Goal: Task Accomplishment & Management: Use online tool/utility

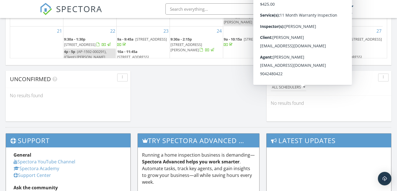
scroll to position [460, 0]
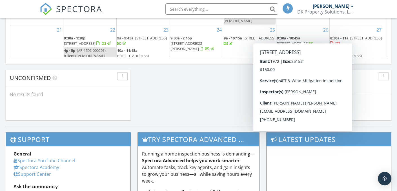
click at [308, 41] on span "2117 Gamma Ct, Orange Park 32073" at bounding box center [293, 43] width 32 height 5
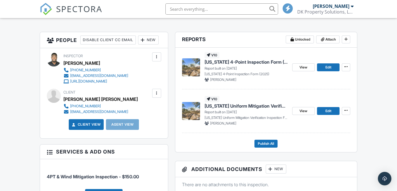
scroll to position [141, 0]
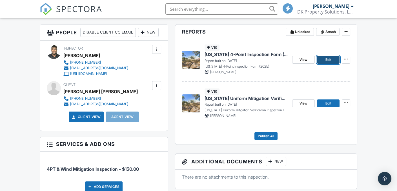
click at [327, 61] on span "Edit" at bounding box center [329, 60] width 6 height 6
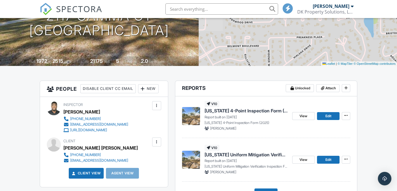
scroll to position [169, 0]
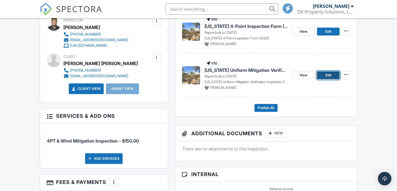
click at [327, 75] on span "Edit" at bounding box center [329, 75] width 6 height 6
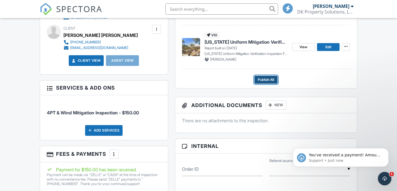
click at [266, 79] on span "Publish All" at bounding box center [266, 80] width 16 height 6
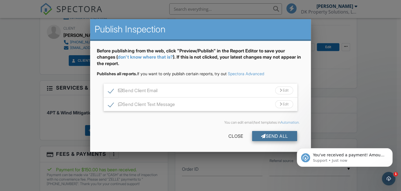
click at [264, 135] on div at bounding box center [263, 136] width 5 height 5
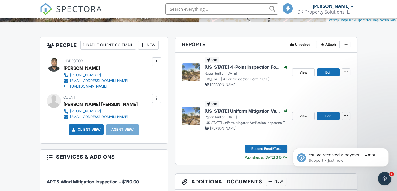
scroll to position [149, 0]
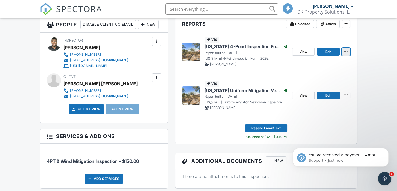
click at [347, 53] on span at bounding box center [346, 51] width 6 height 6
click at [271, 63] on div "[PERSON_NAME]" at bounding box center [246, 64] width 83 height 5
click at [307, 51] on span "View" at bounding box center [304, 52] width 8 height 6
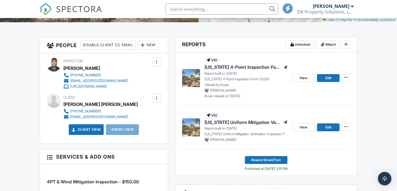
scroll to position [141, 0]
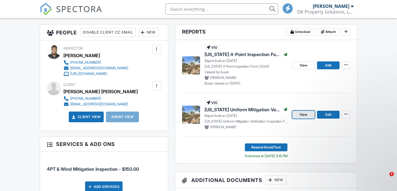
click at [307, 116] on link "View" at bounding box center [303, 115] width 23 height 8
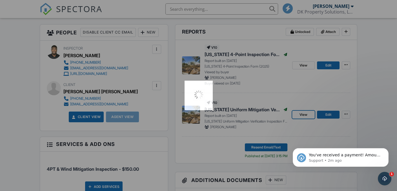
scroll to position [0, 0]
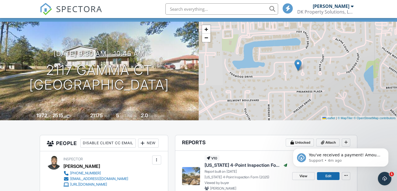
scroll to position [28, 0]
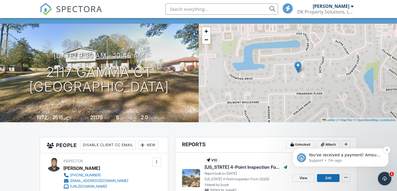
click at [357, 159] on p "Support • 7m ago" at bounding box center [345, 160] width 73 height 5
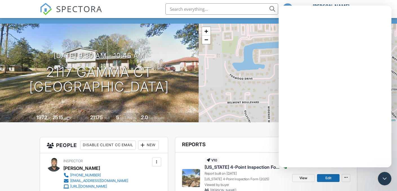
scroll to position [0, 0]
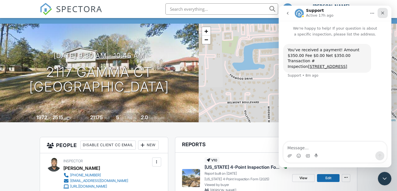
click at [384, 14] on icon "Close" at bounding box center [382, 13] width 5 height 5
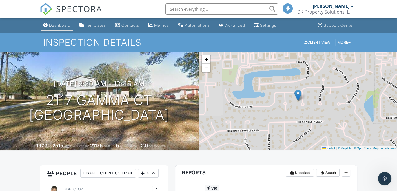
click at [54, 25] on div "Dashboard" at bounding box center [59, 25] width 21 height 5
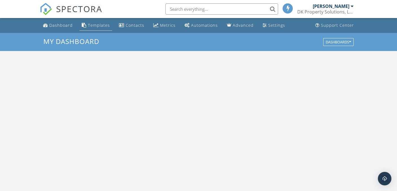
scroll to position [522, 406]
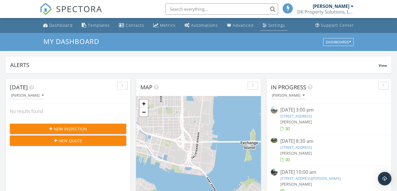
click at [275, 26] on div "Settings" at bounding box center [276, 25] width 17 height 5
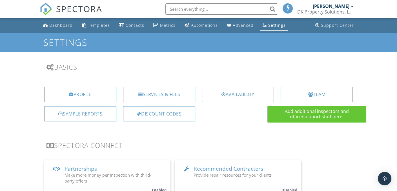
click at [304, 97] on div "Team" at bounding box center [317, 94] width 72 height 15
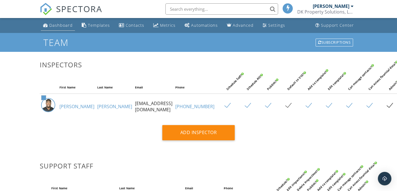
click at [56, 24] on div "Dashboard" at bounding box center [60, 25] width 23 height 5
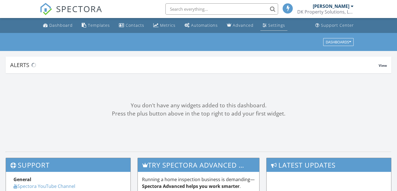
click at [273, 26] on div "Settings" at bounding box center [276, 25] width 17 height 5
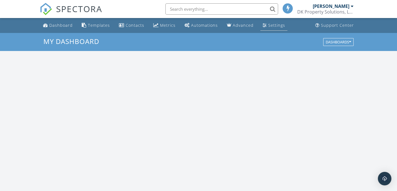
scroll to position [522, 406]
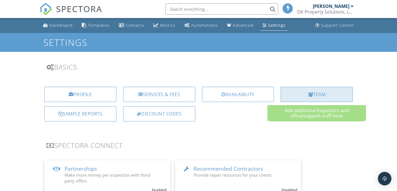
click at [321, 98] on div "Team" at bounding box center [317, 94] width 72 height 15
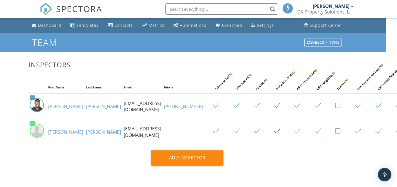
scroll to position [0, 14]
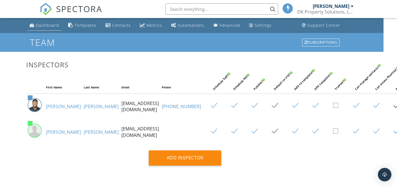
click at [49, 26] on div "Dashboard" at bounding box center [47, 25] width 23 height 5
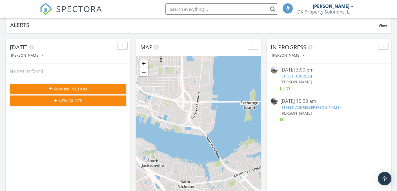
scroll to position [56, 0]
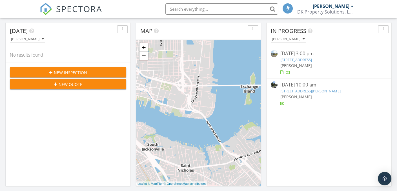
click at [304, 61] on link "7205 Hawkes Bnd St, Jacksonville, FL 32219" at bounding box center [296, 59] width 32 height 5
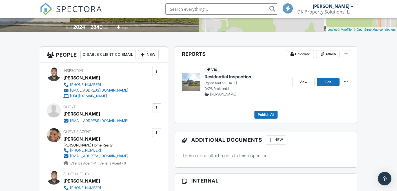
scroll to position [113, 0]
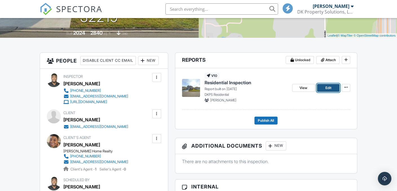
click at [326, 87] on span "Edit" at bounding box center [329, 88] width 6 height 6
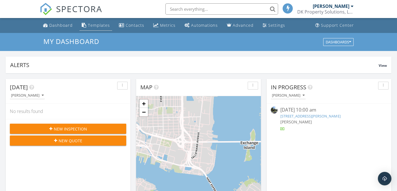
click at [98, 27] on div "Templates" at bounding box center [99, 25] width 22 height 5
click at [134, 26] on div "Contacts" at bounding box center [135, 25] width 19 height 5
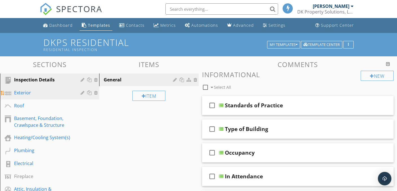
click at [32, 93] on div "Exterior" at bounding box center [43, 92] width 58 height 7
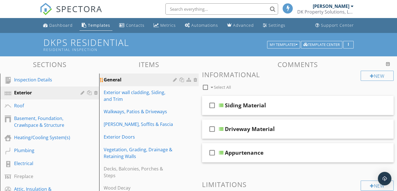
click at [122, 80] on div "General" at bounding box center [139, 79] width 71 height 7
click at [25, 92] on div "Exterior" at bounding box center [43, 92] width 58 height 7
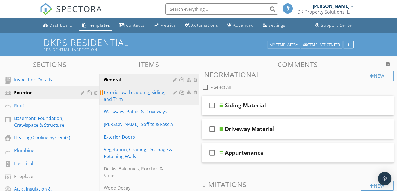
click at [128, 96] on div "Exterior wall cladding, Siding, and Trim" at bounding box center [139, 96] width 71 height 14
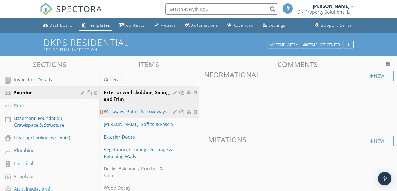
click at [129, 110] on div "Walkways, Patios & Driveways" at bounding box center [139, 111] width 71 height 7
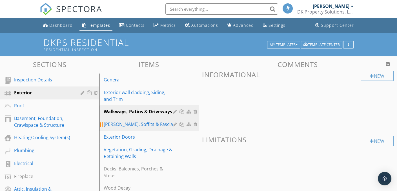
click at [130, 124] on div "[PERSON_NAME], Soffits & Fascia" at bounding box center [139, 124] width 71 height 7
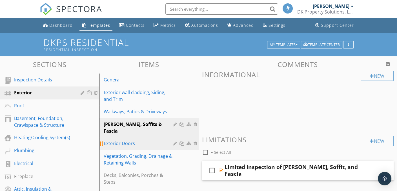
click at [130, 140] on div "Exterior Doors" at bounding box center [139, 143] width 71 height 7
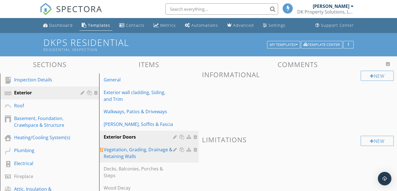
click at [131, 150] on div "Vegetation, Grading, Drainage & Retaining Walls" at bounding box center [139, 153] width 71 height 14
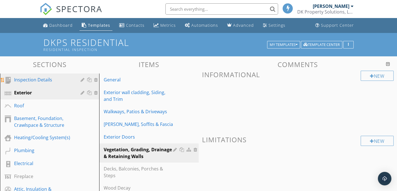
click at [32, 80] on div "Inspection Details" at bounding box center [43, 79] width 58 height 7
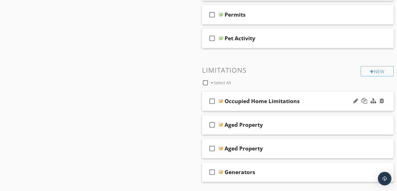
scroll to position [364, 0]
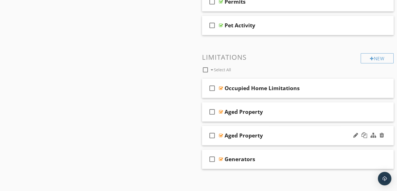
click at [221, 134] on div at bounding box center [221, 135] width 4 height 5
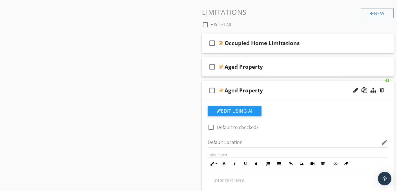
scroll to position [392, 0]
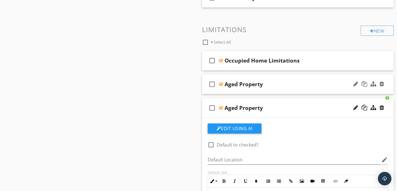
click at [221, 83] on div at bounding box center [221, 84] width 4 height 5
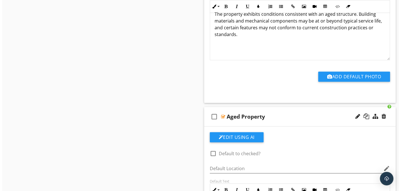
scroll to position [561, 0]
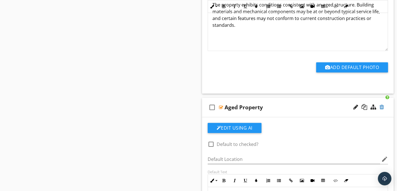
click at [383, 107] on div at bounding box center [382, 107] width 5 height 6
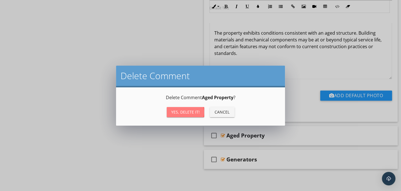
click at [195, 113] on div "Yes, Delete it!" at bounding box center [185, 112] width 28 height 6
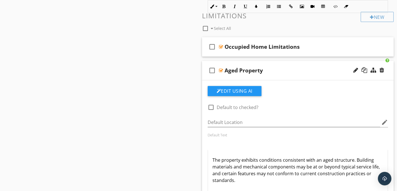
scroll to position [396, 0]
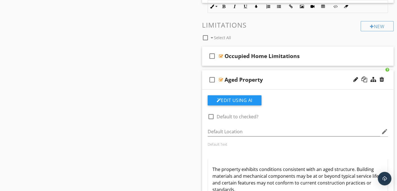
click at [222, 78] on div at bounding box center [221, 80] width 4 height 5
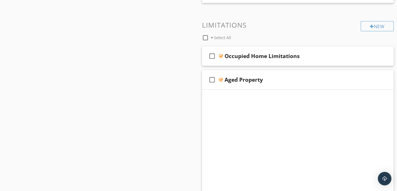
scroll to position [340, 0]
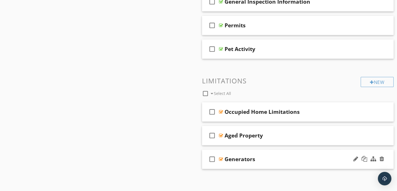
click at [222, 158] on div at bounding box center [221, 159] width 4 height 5
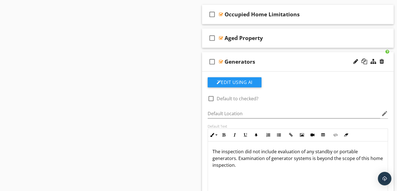
scroll to position [481, 0]
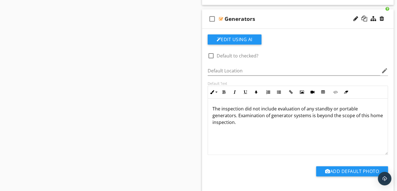
click at [221, 18] on div at bounding box center [221, 19] width 4 height 5
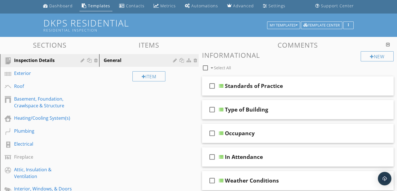
scroll to position [2, 0]
